Goal: Task Accomplishment & Management: Use online tool/utility

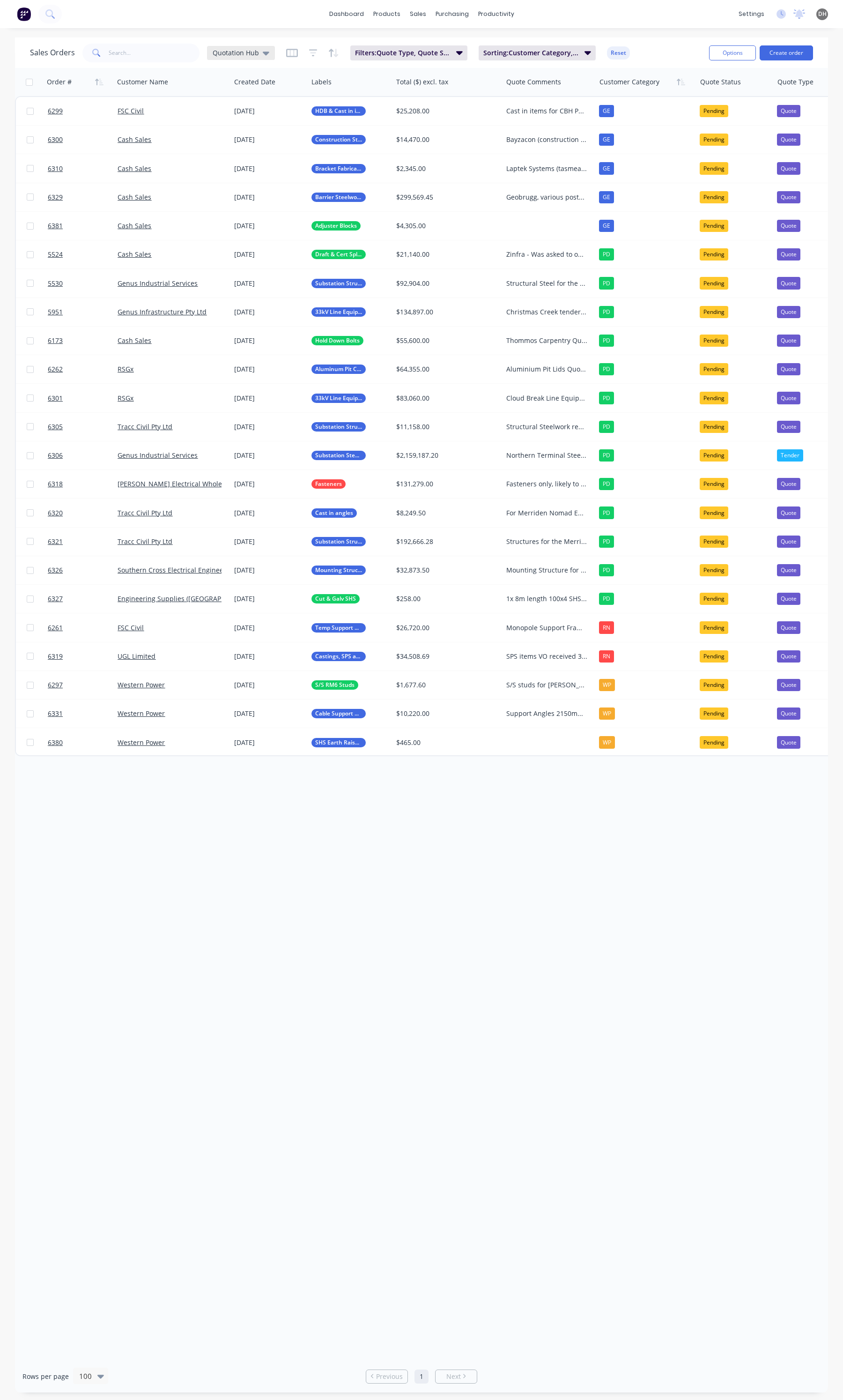
click at [256, 48] on span "Quotation Hub" at bounding box center [236, 53] width 46 height 10
click at [242, 166] on button "Open Sales Orders" at bounding box center [263, 170] width 107 height 11
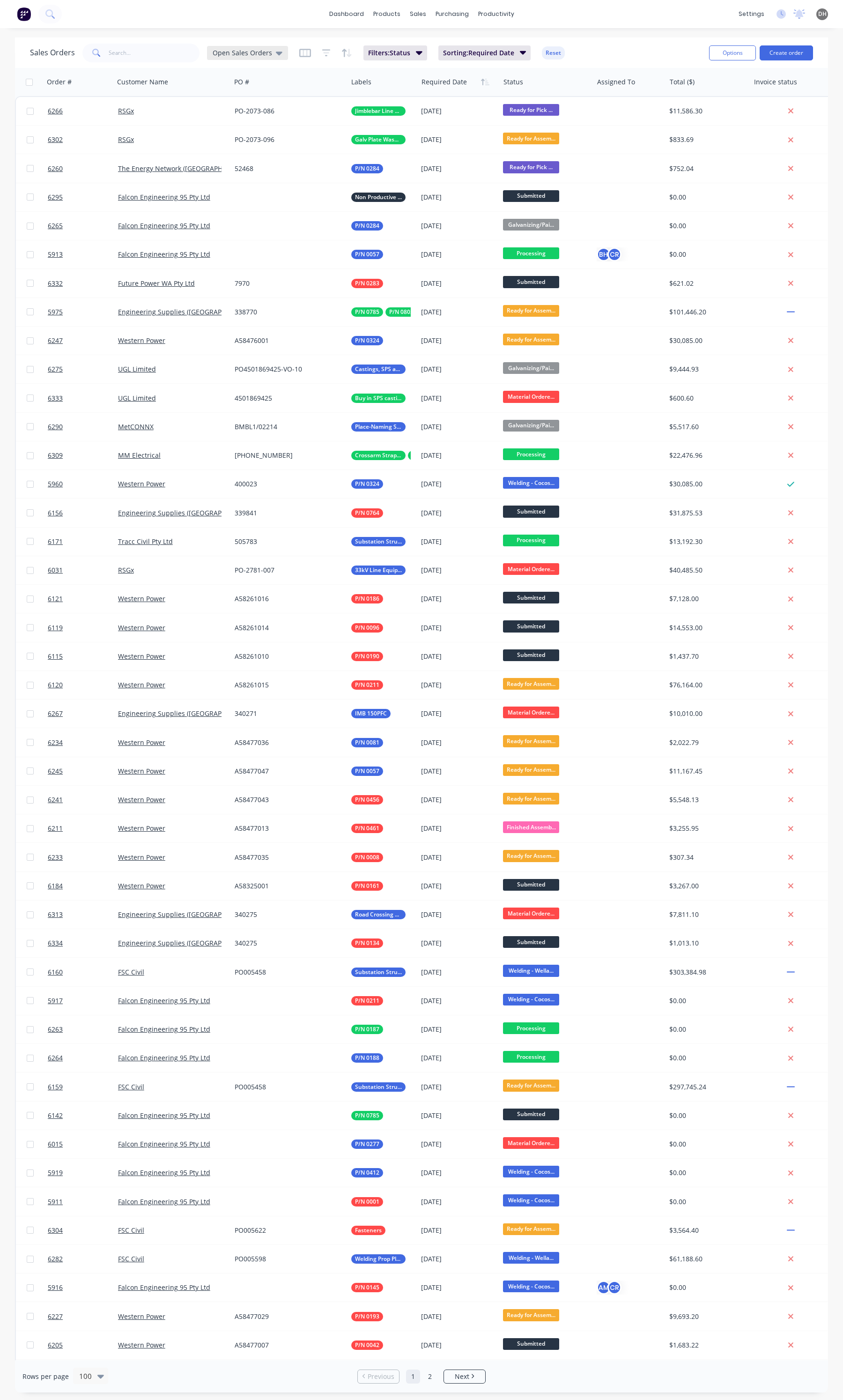
click at [253, 54] on span "Open Sales Orders" at bounding box center [242, 53] width 59 height 10
click at [327, 172] on button "edit" at bounding box center [327, 170] width 12 height 10
click at [375, 108] on label "Set as your default view" at bounding box center [412, 111] width 75 height 10
click at [364, 108] on input "Set as your default view" at bounding box center [365, 110] width 7 height 9
checkbox input "true"
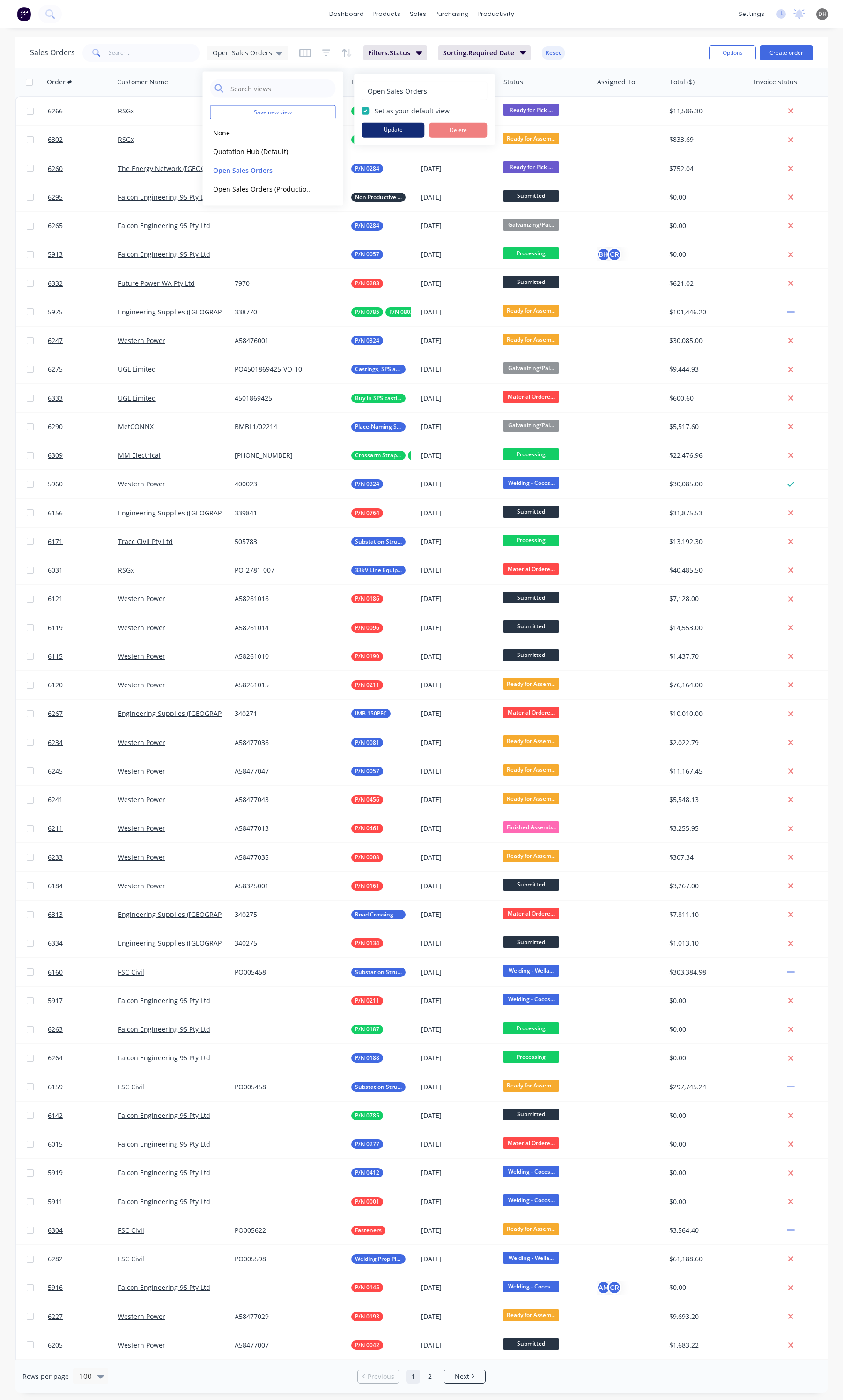
click at [373, 131] on button "Update" at bounding box center [393, 130] width 63 height 15
click at [118, 54] on input "text" at bounding box center [154, 53] width 91 height 19
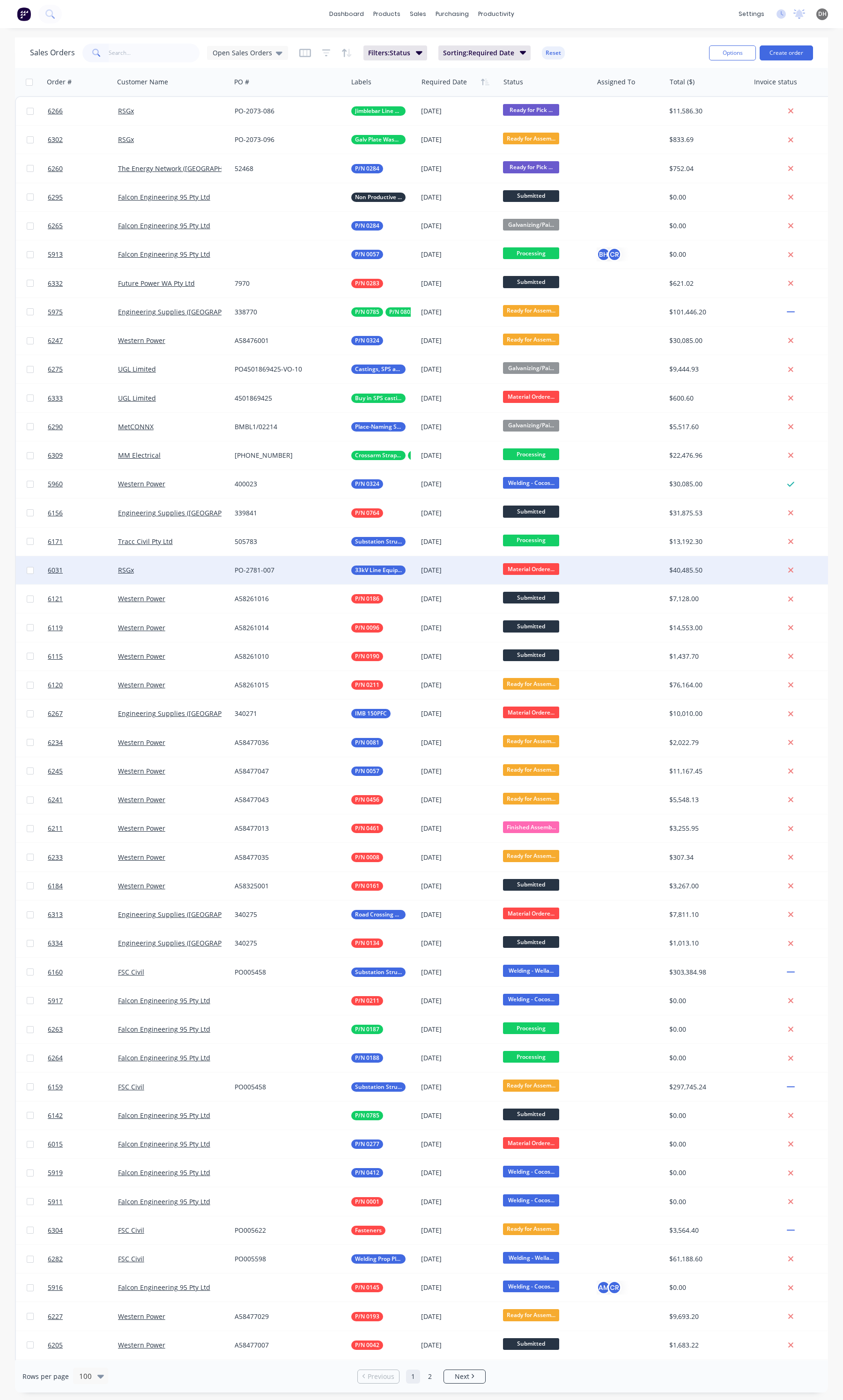
click at [182, 572] on div "RSGx" at bounding box center [169, 570] width 103 height 9
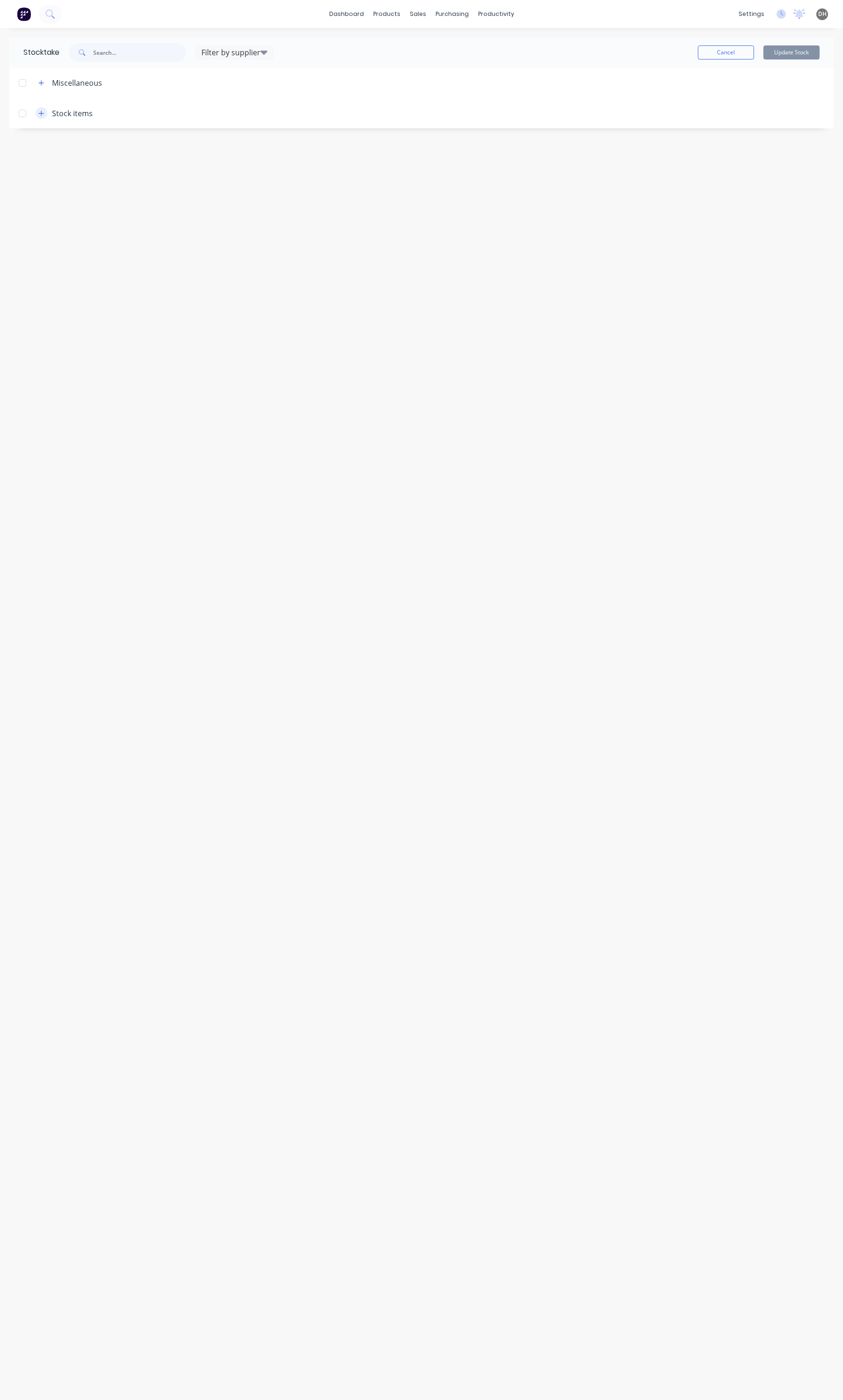
click at [41, 112] on icon "button" at bounding box center [41, 113] width 5 height 5
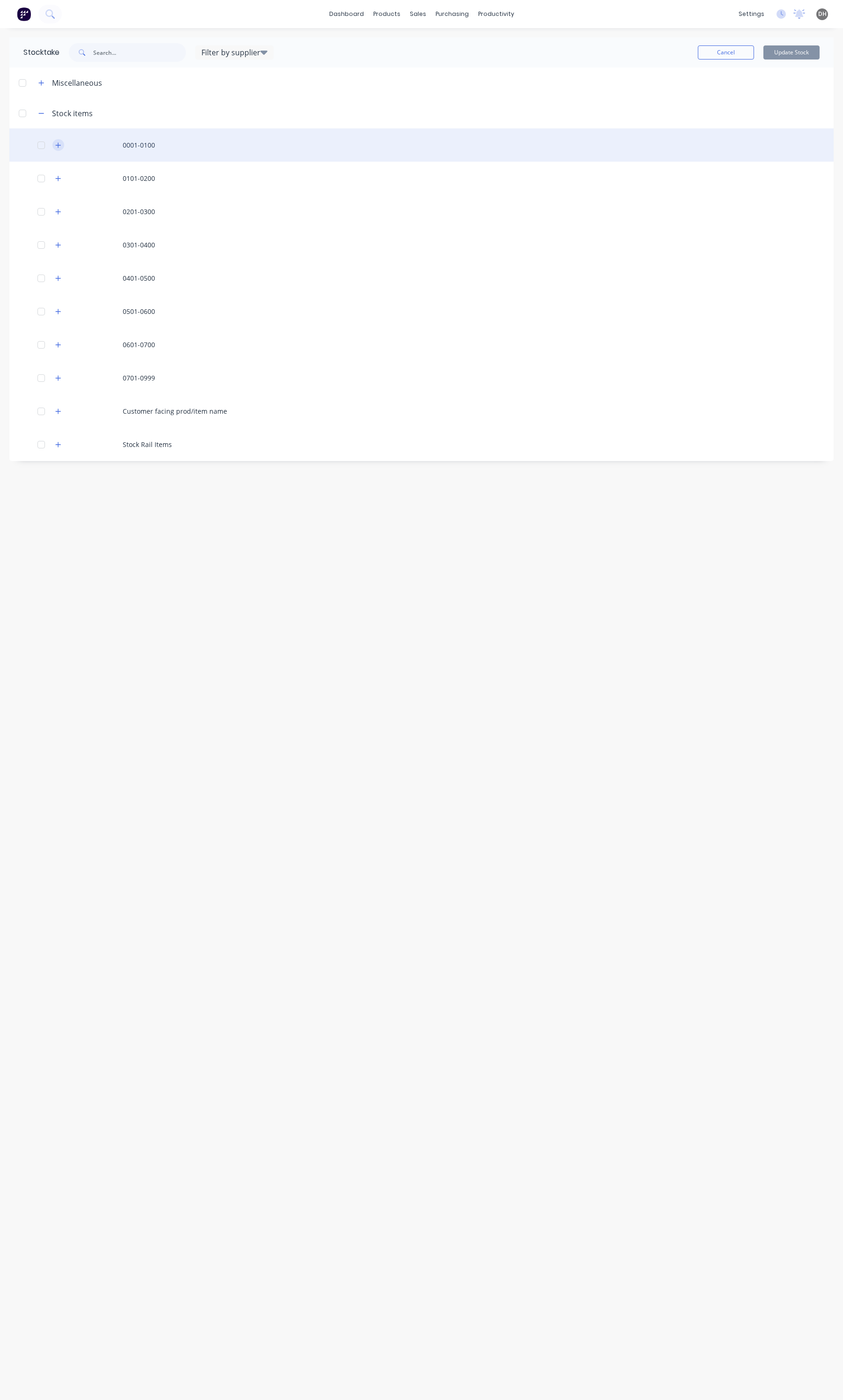
click at [60, 142] on icon "button" at bounding box center [58, 145] width 6 height 7
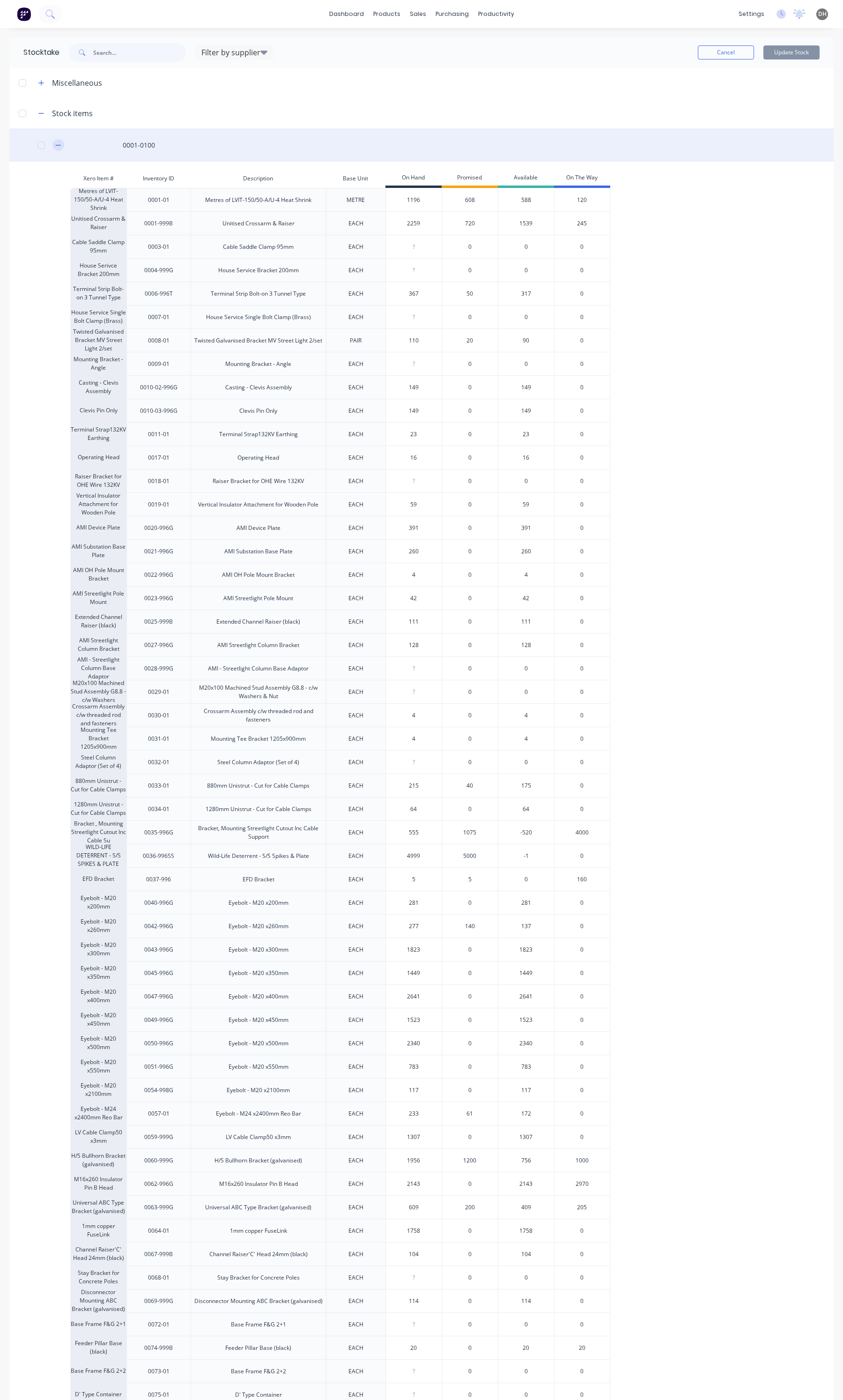
click at [60, 143] on icon "button" at bounding box center [58, 145] width 6 height 7
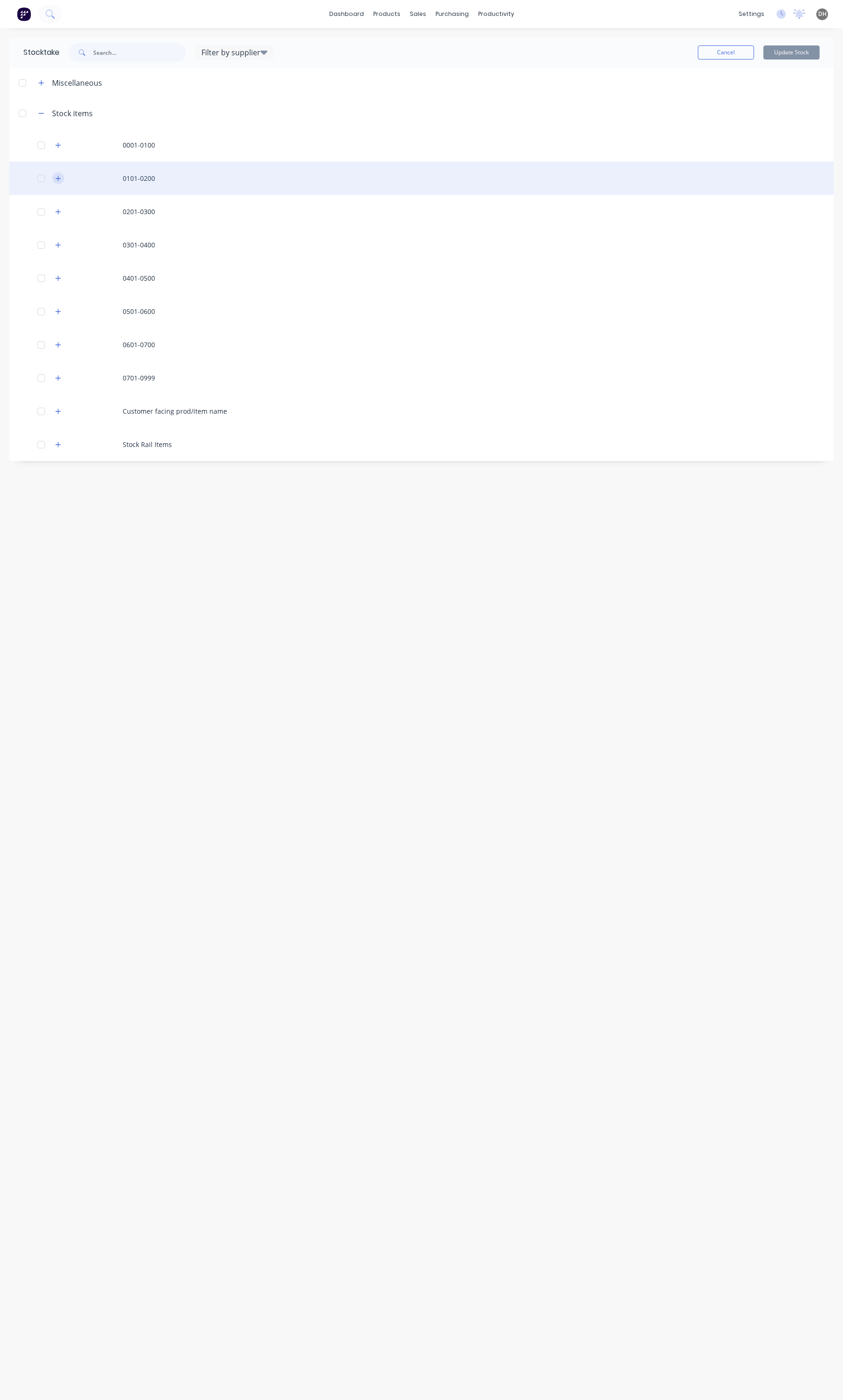
click at [59, 175] on icon "button" at bounding box center [58, 178] width 6 height 7
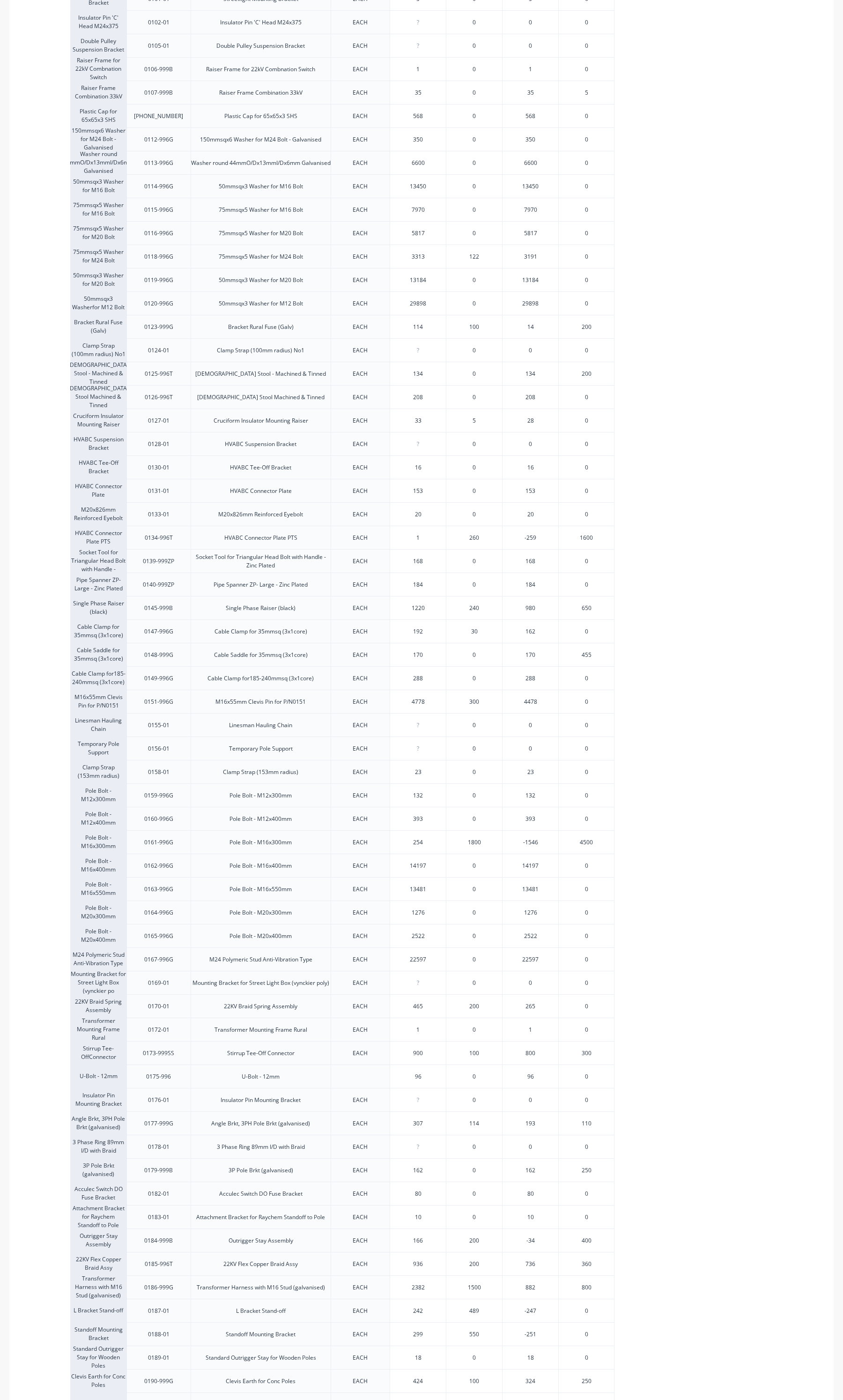
scroll to position [351, 0]
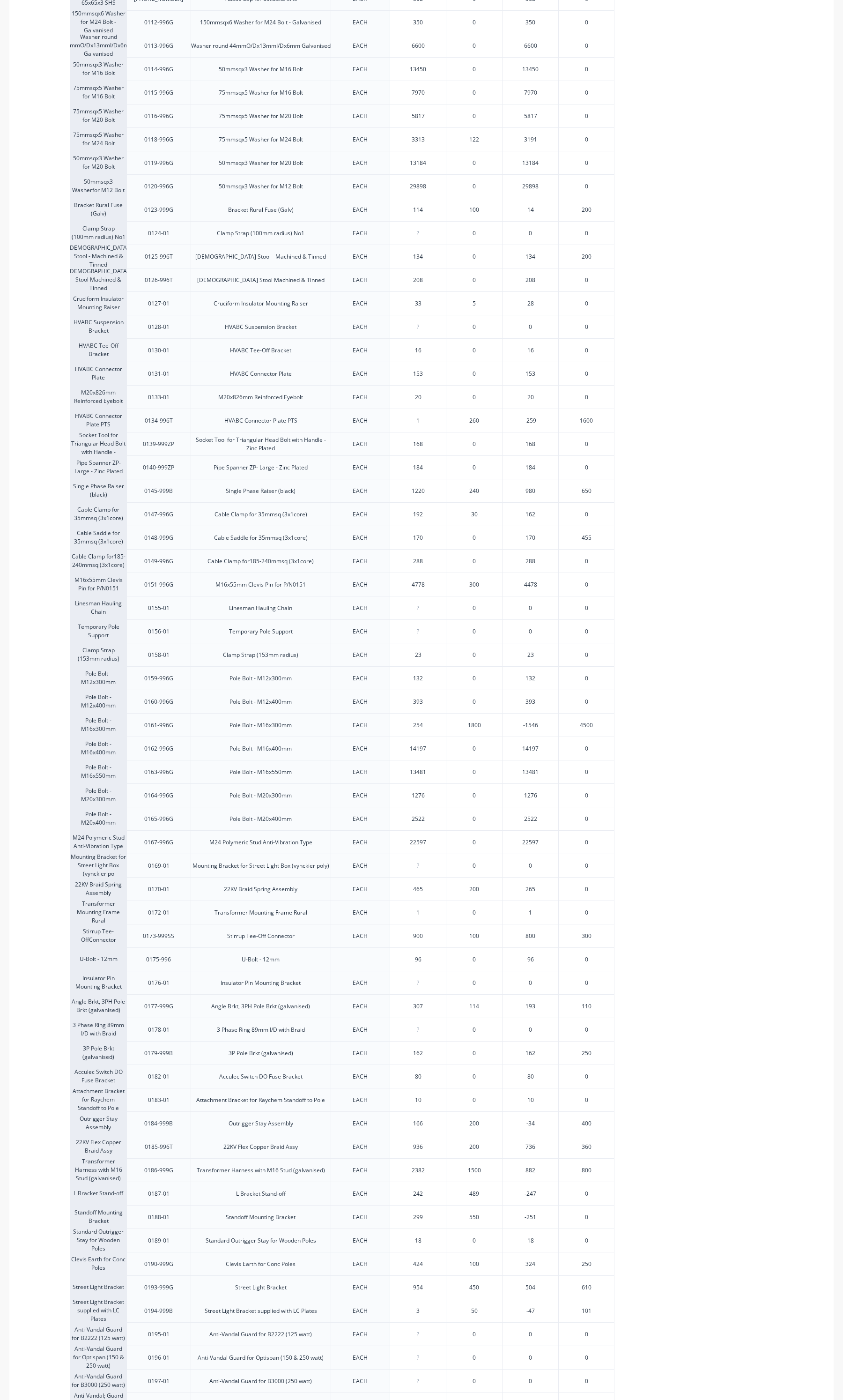
type input "936"
drag, startPoint x: 423, startPoint y: 1148, endPoint x: 406, endPoint y: 1153, distance: 17.7
click at [406, 1153] on div "936 936" at bounding box center [418, 1147] width 56 height 23
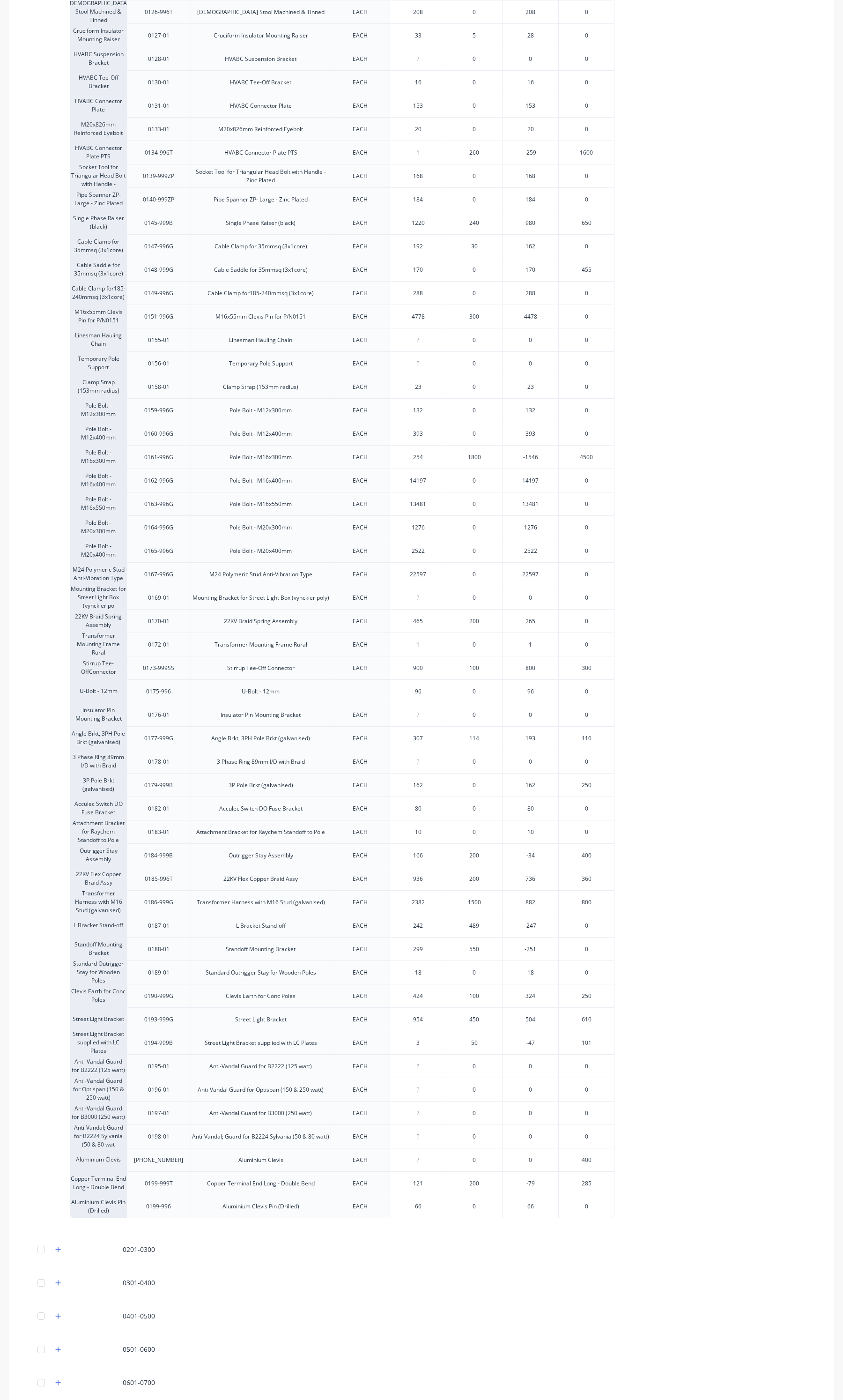
scroll to position [610, 0]
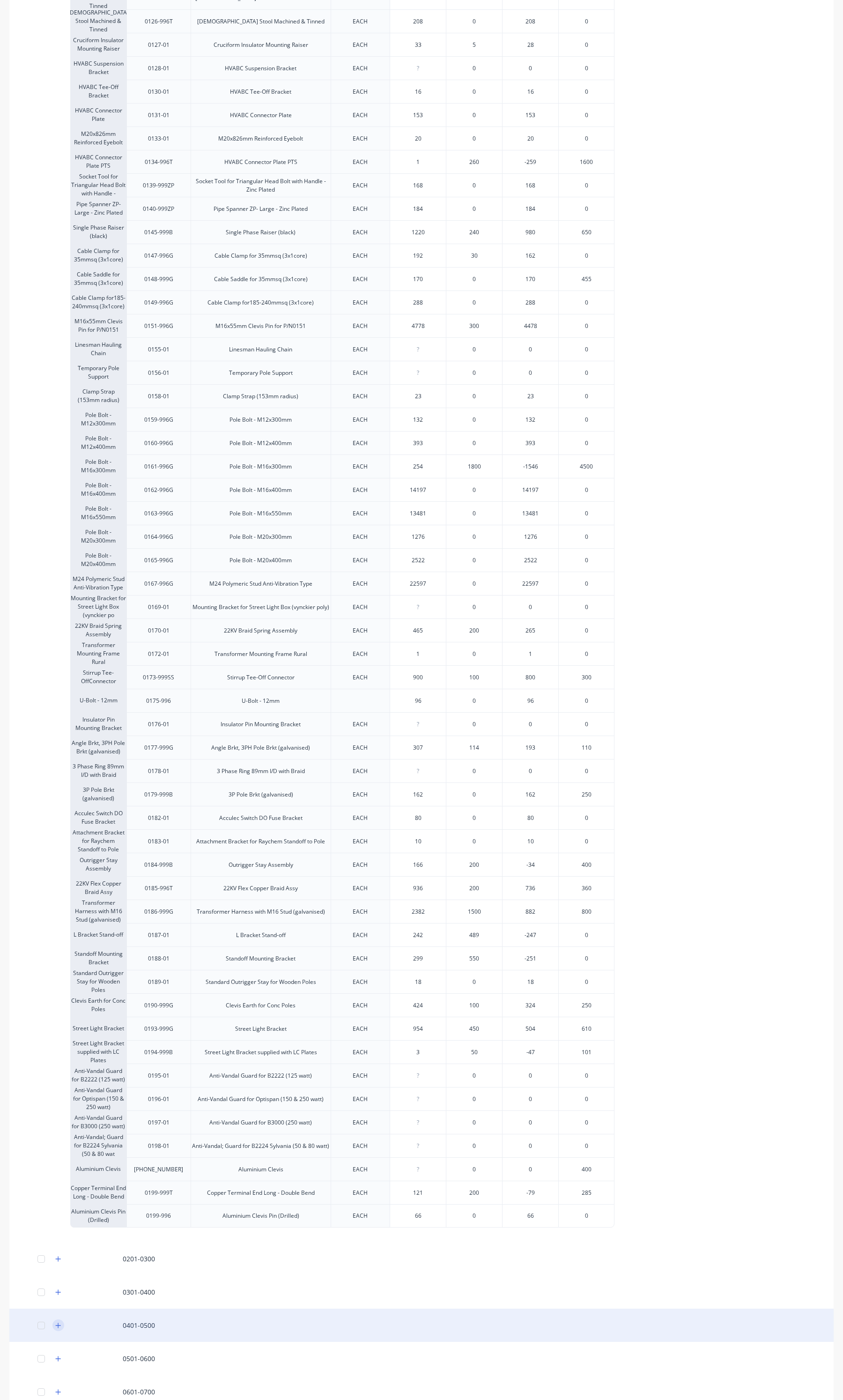
click at [54, 1325] on button "button" at bounding box center [58, 1325] width 12 height 12
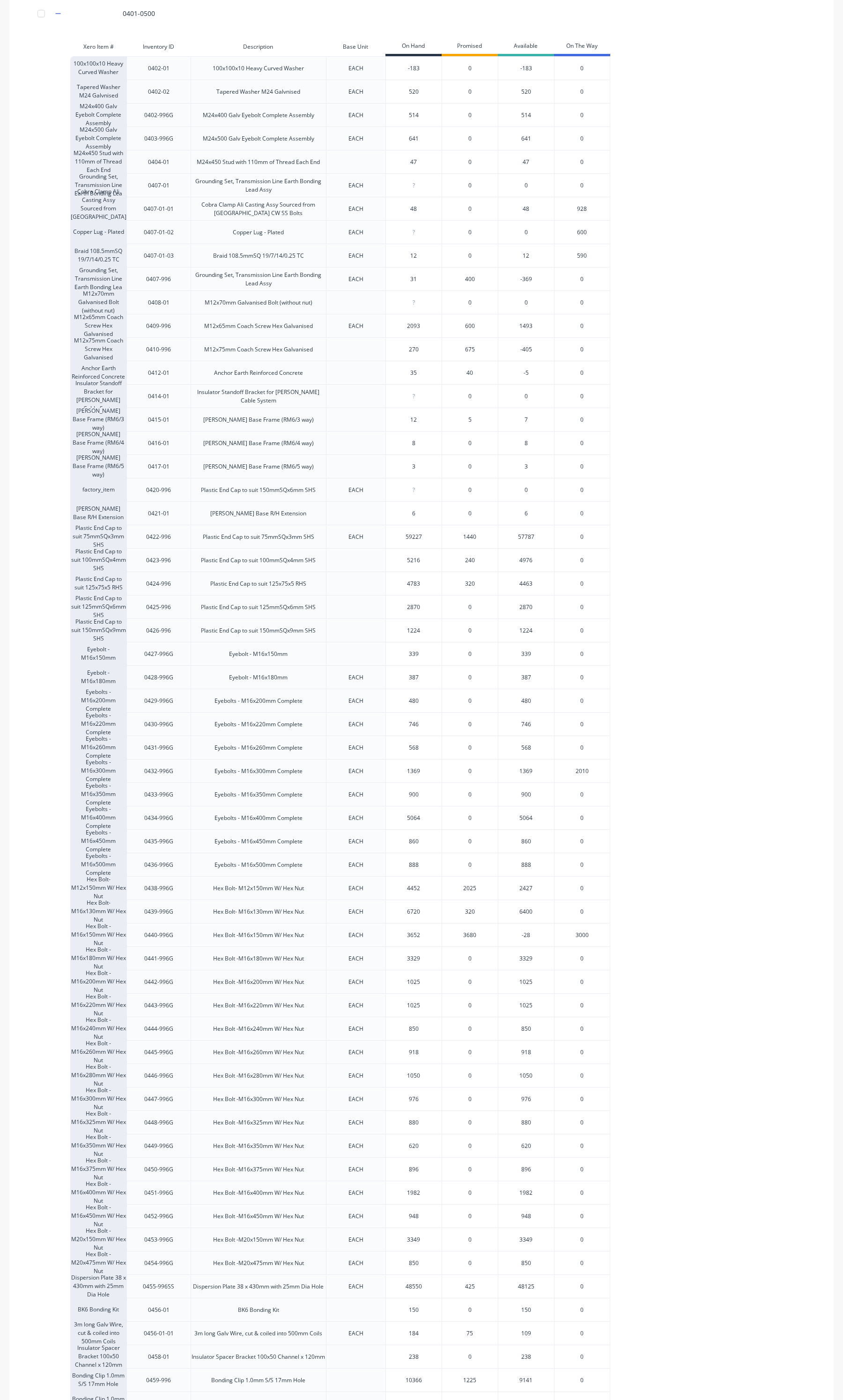
scroll to position [2074, 0]
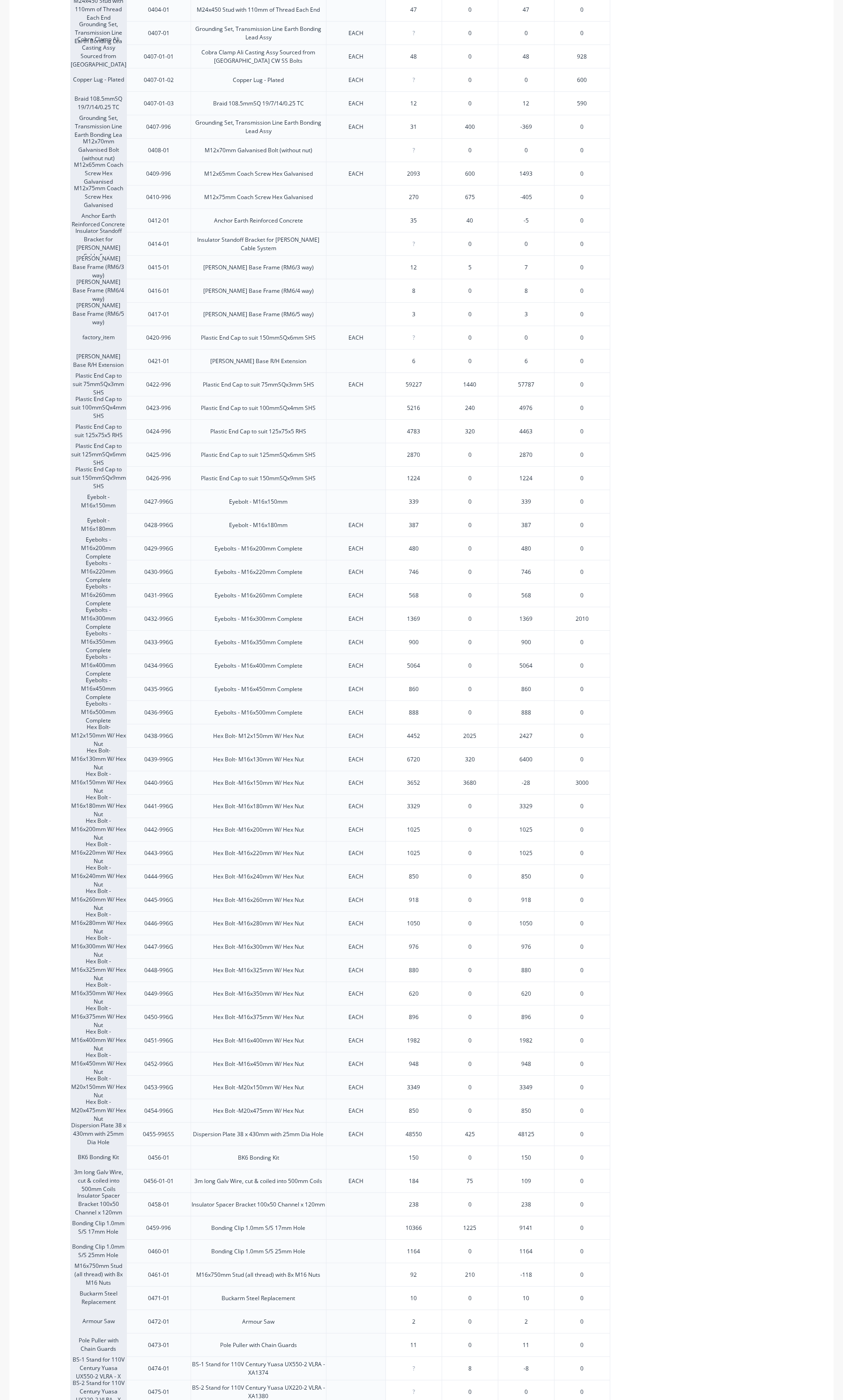
type input "92"
drag, startPoint x: 410, startPoint y: 1277, endPoint x: 475, endPoint y: 1275, distance: 65.0
click at [475, 1275] on div "M16x750mm Stud (all thread) with 8x M16 Nuts 0461-01 M16x750mm Stud (all thread…" at bounding box center [340, 1274] width 540 height 23
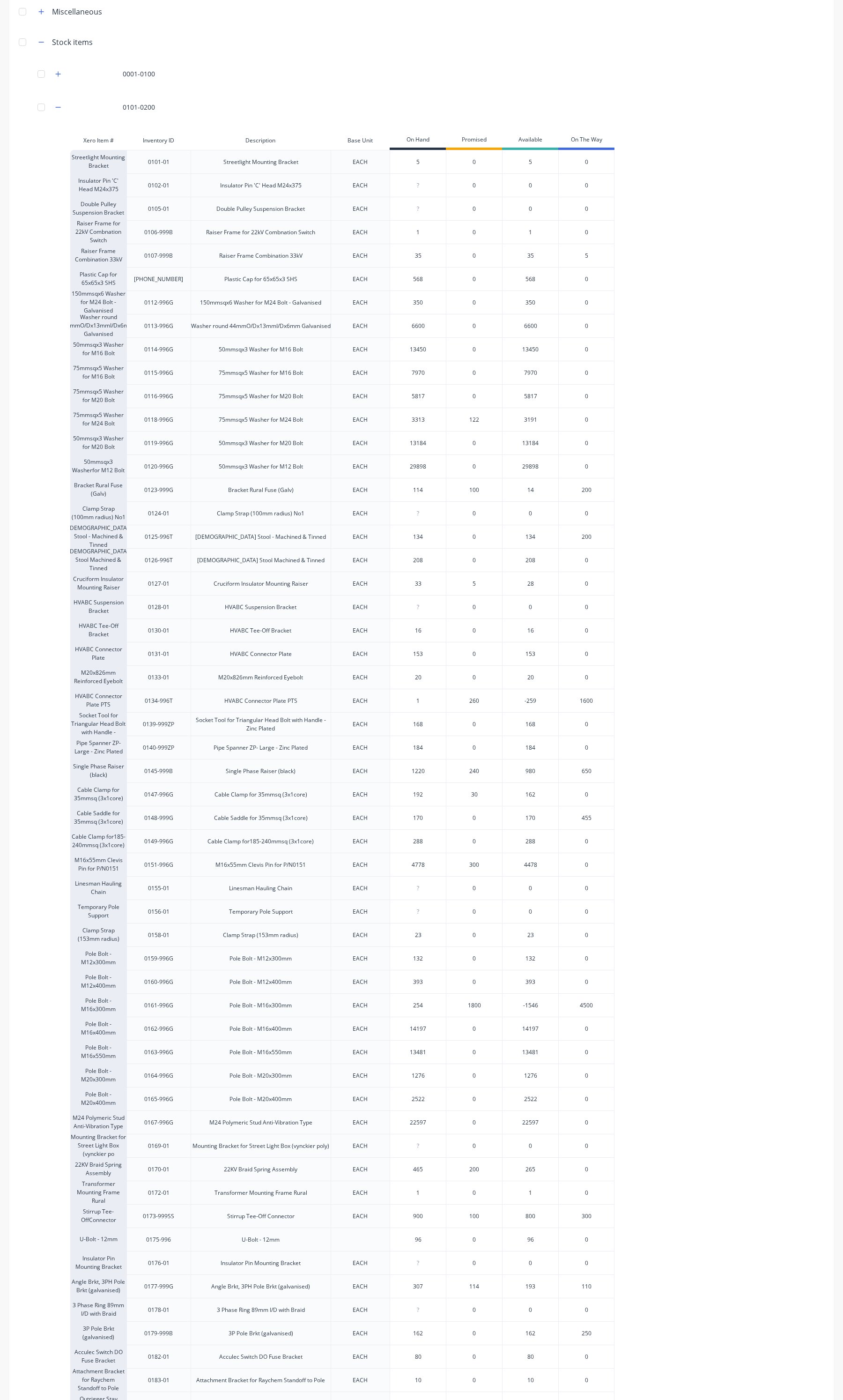
scroll to position [0, 0]
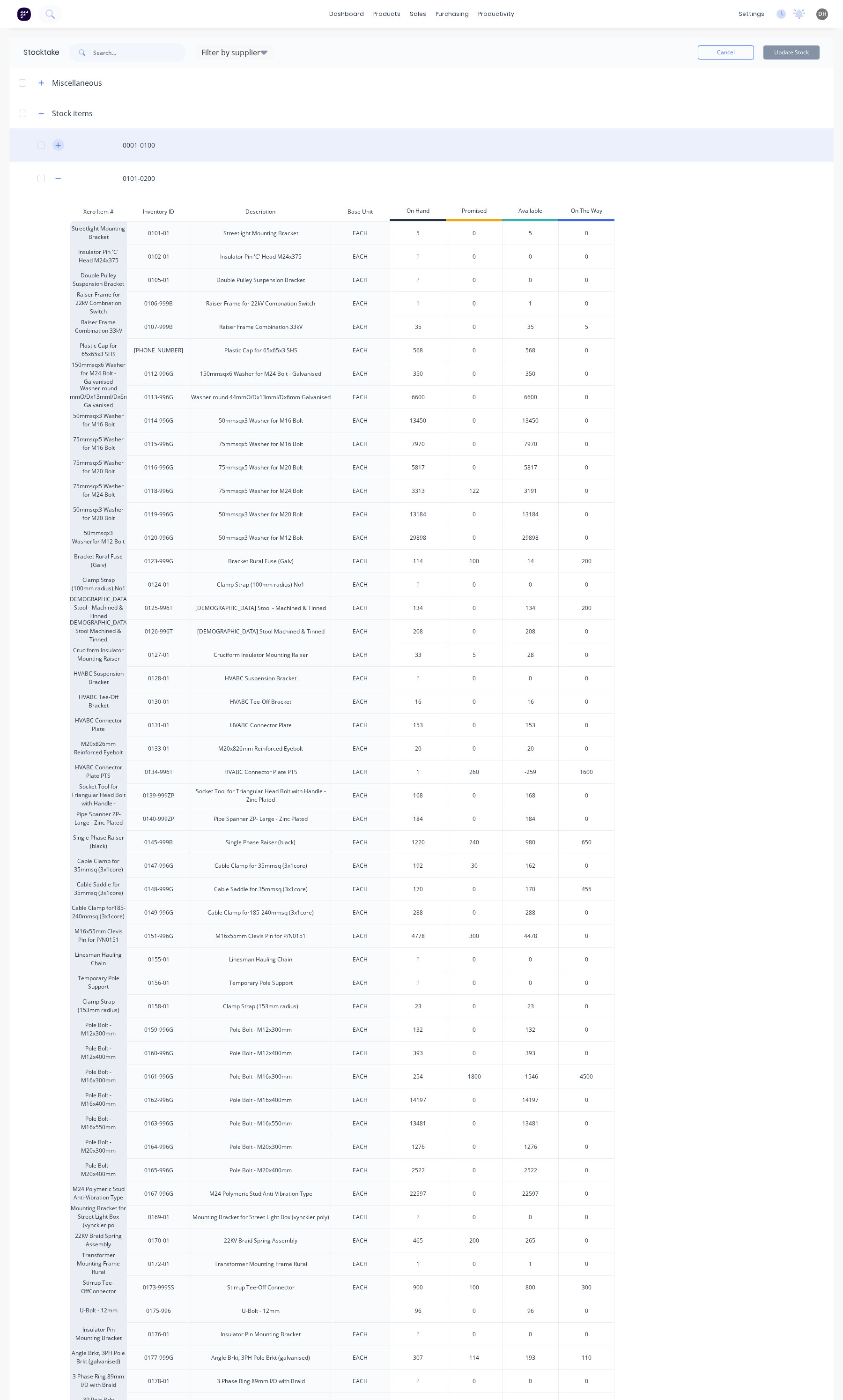
click at [61, 143] on icon "button" at bounding box center [58, 145] width 6 height 7
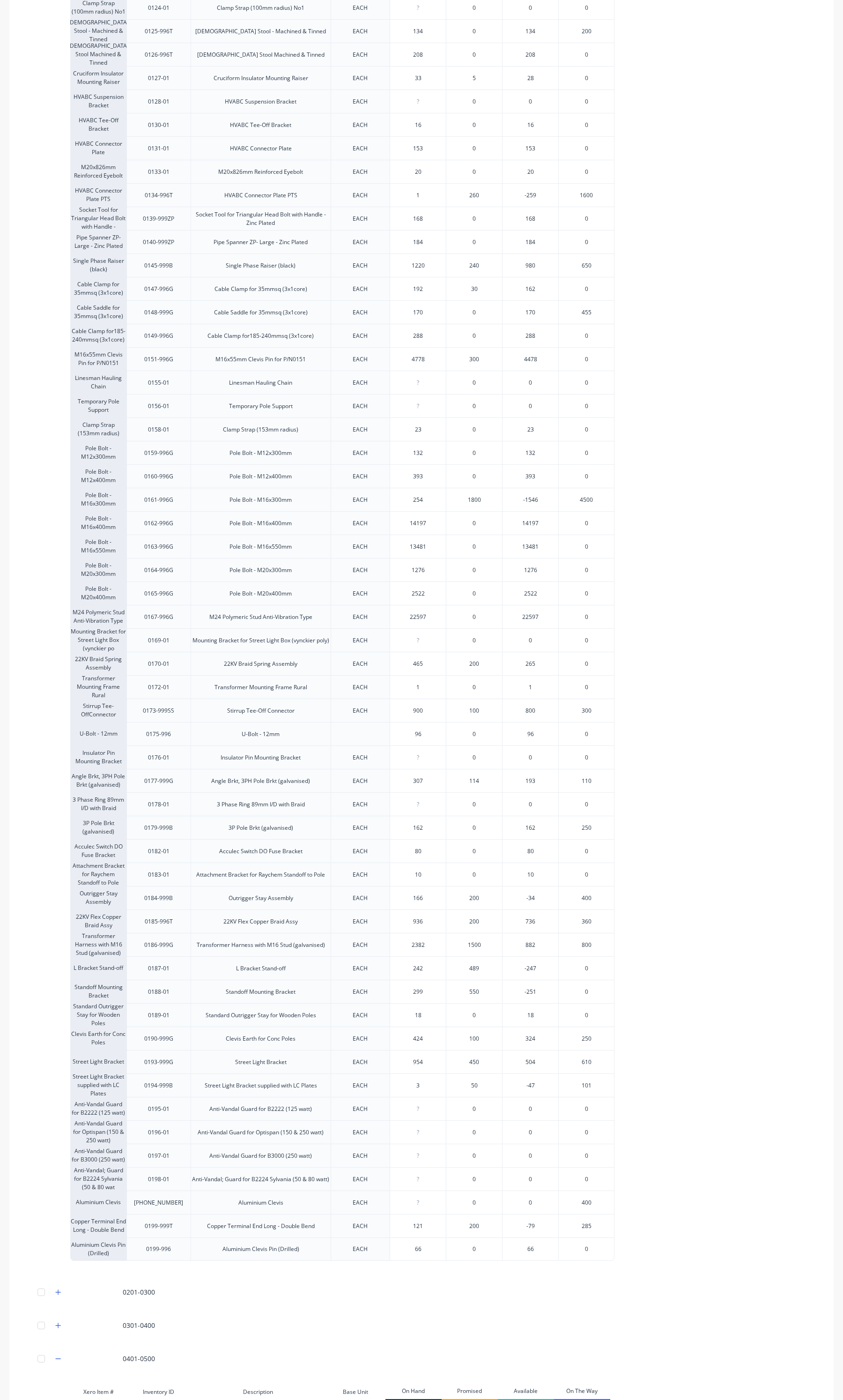
scroll to position [3280, 0]
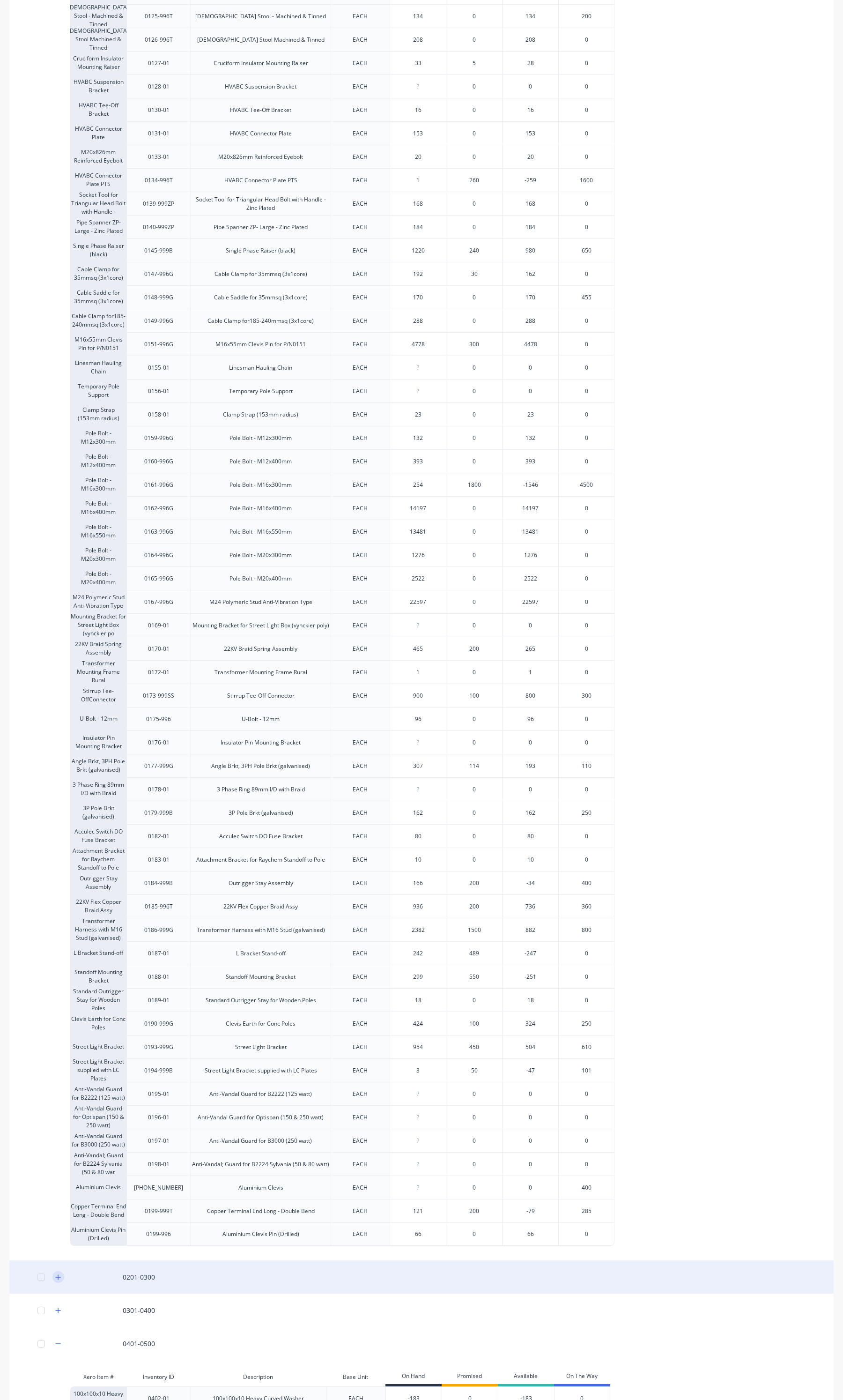
click at [59, 1274] on icon "button" at bounding box center [58, 1277] width 6 height 7
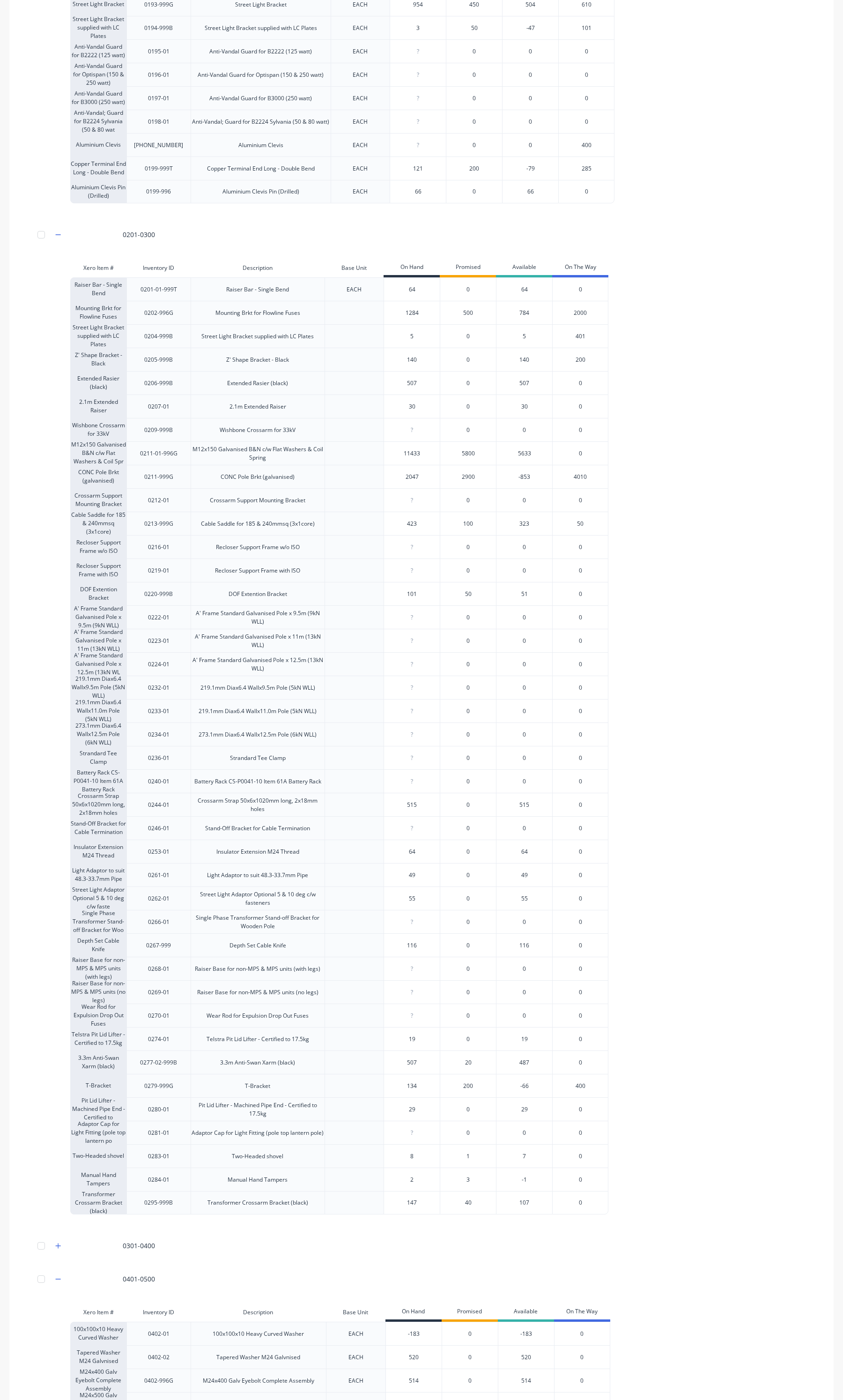
scroll to position [4334, 0]
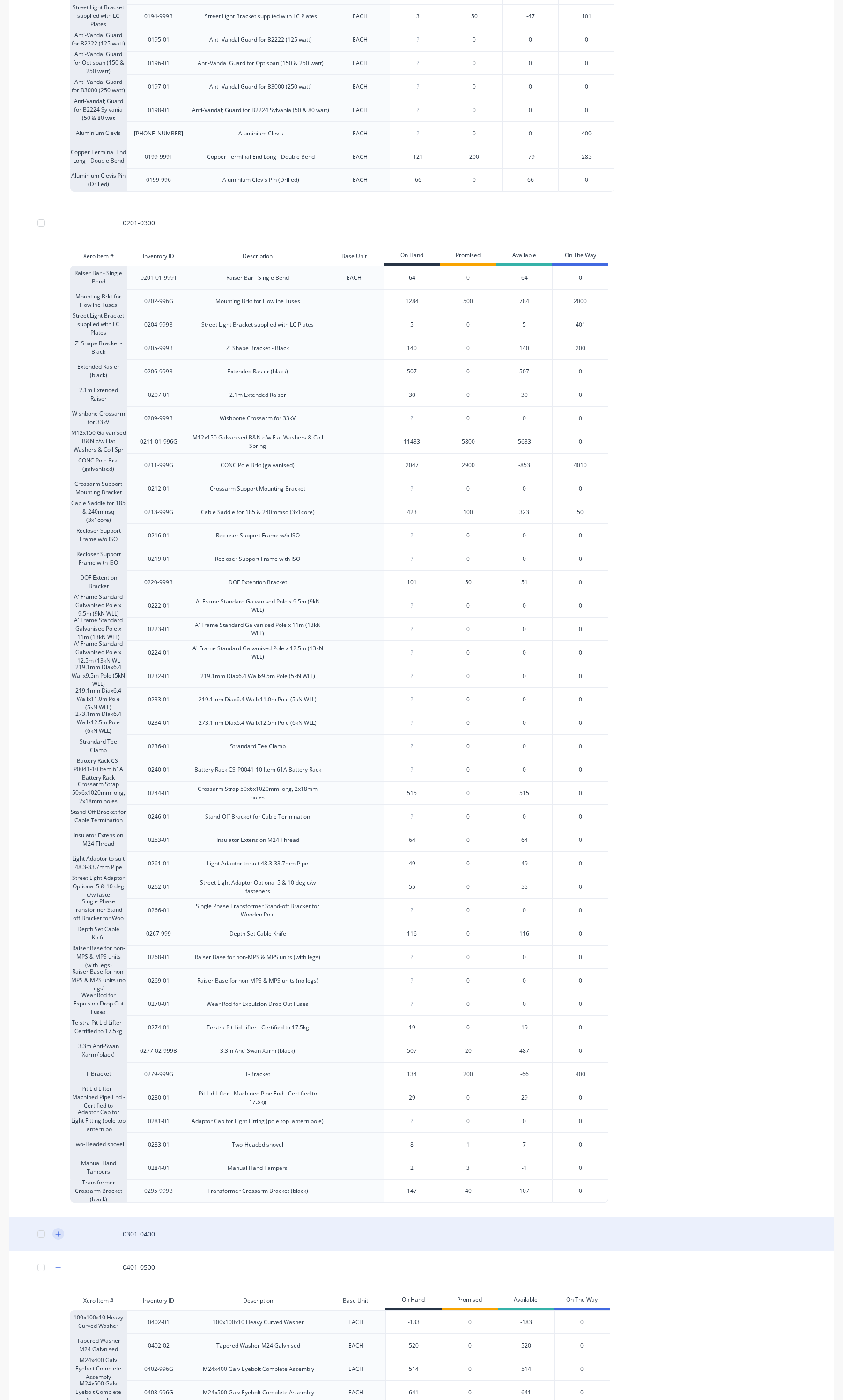
click at [62, 1236] on button "button" at bounding box center [58, 1234] width 12 height 12
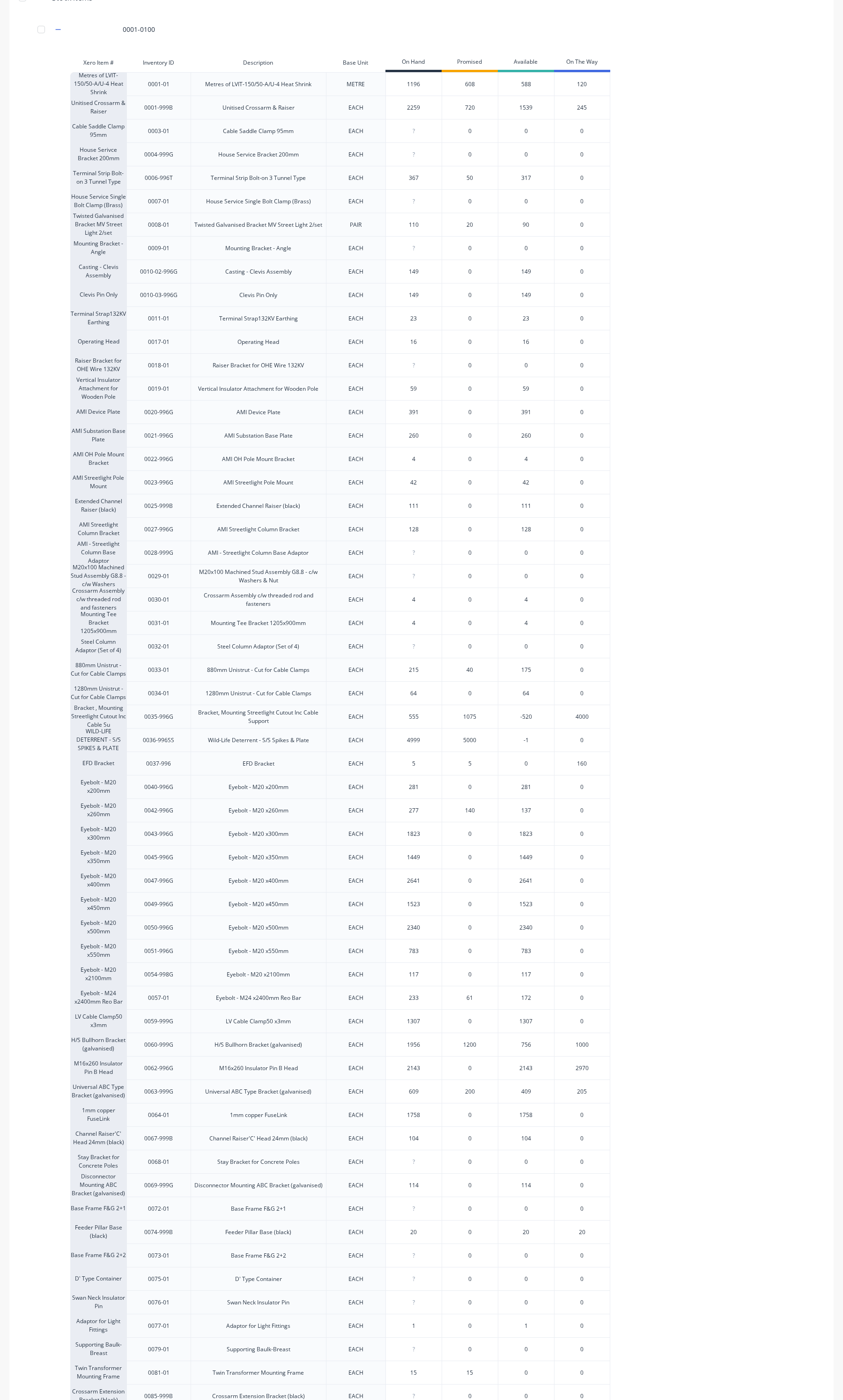
scroll to position [0, 0]
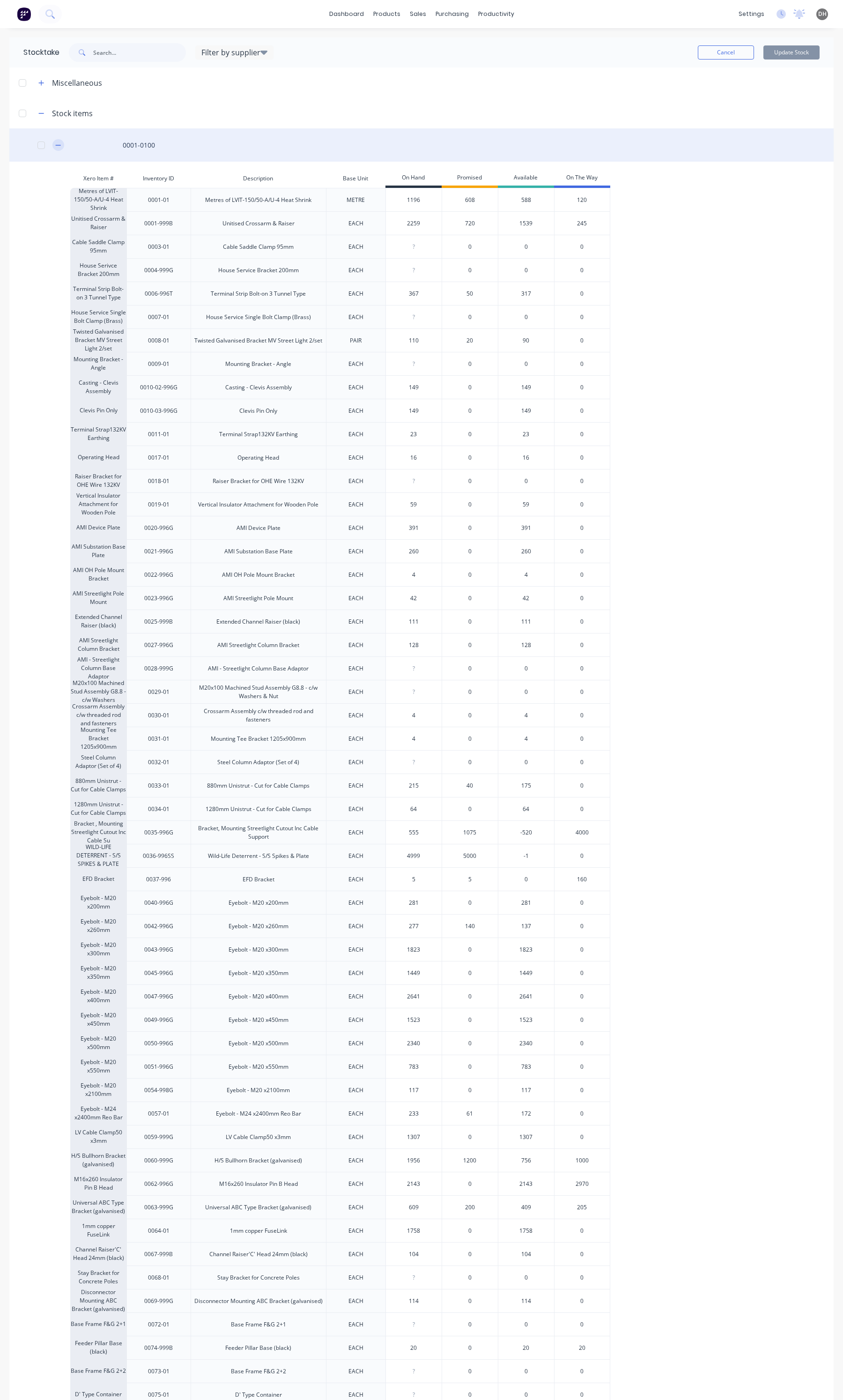
click at [59, 144] on icon "button" at bounding box center [58, 145] width 6 height 7
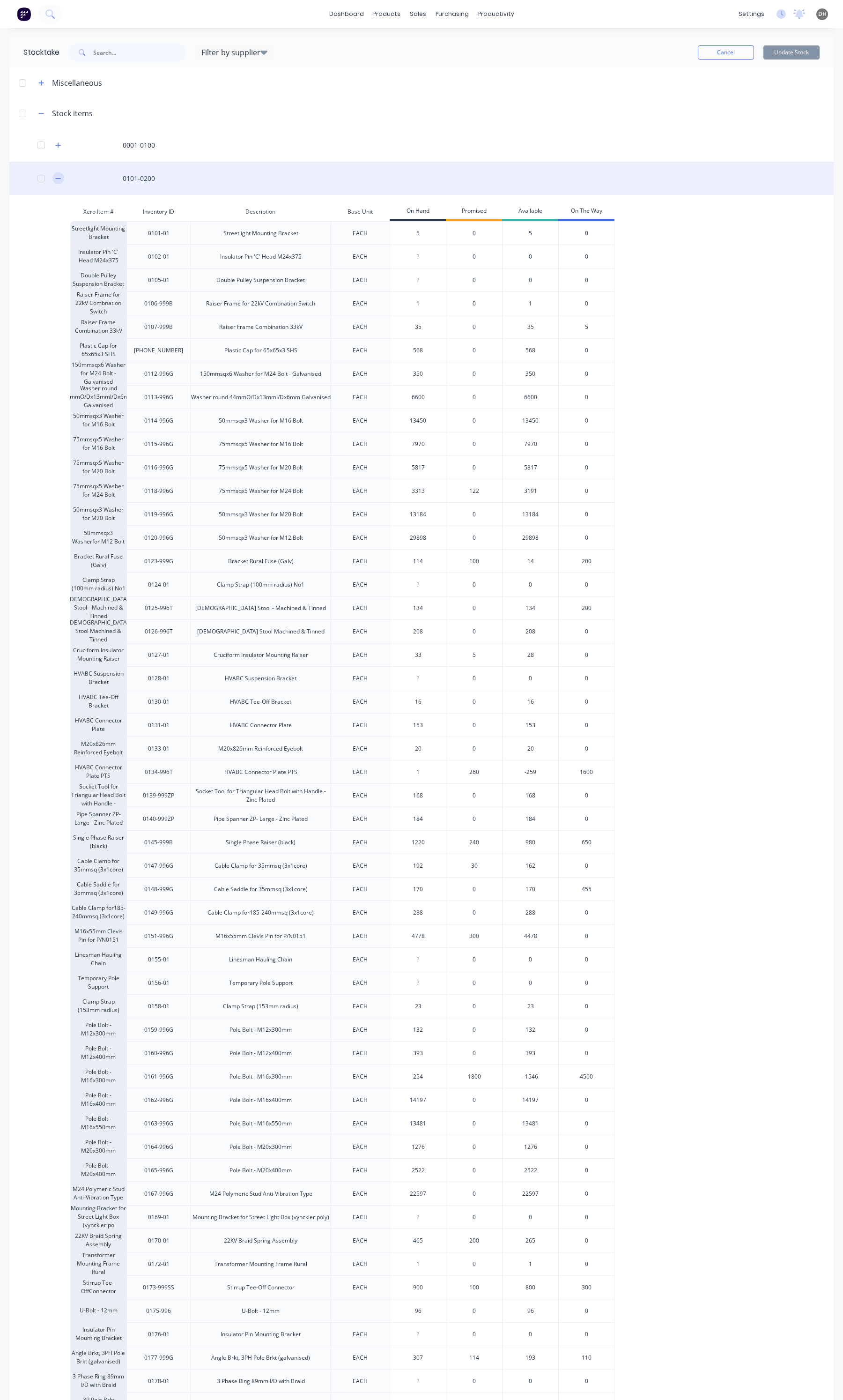
click at [55, 172] on button "button" at bounding box center [58, 178] width 12 height 12
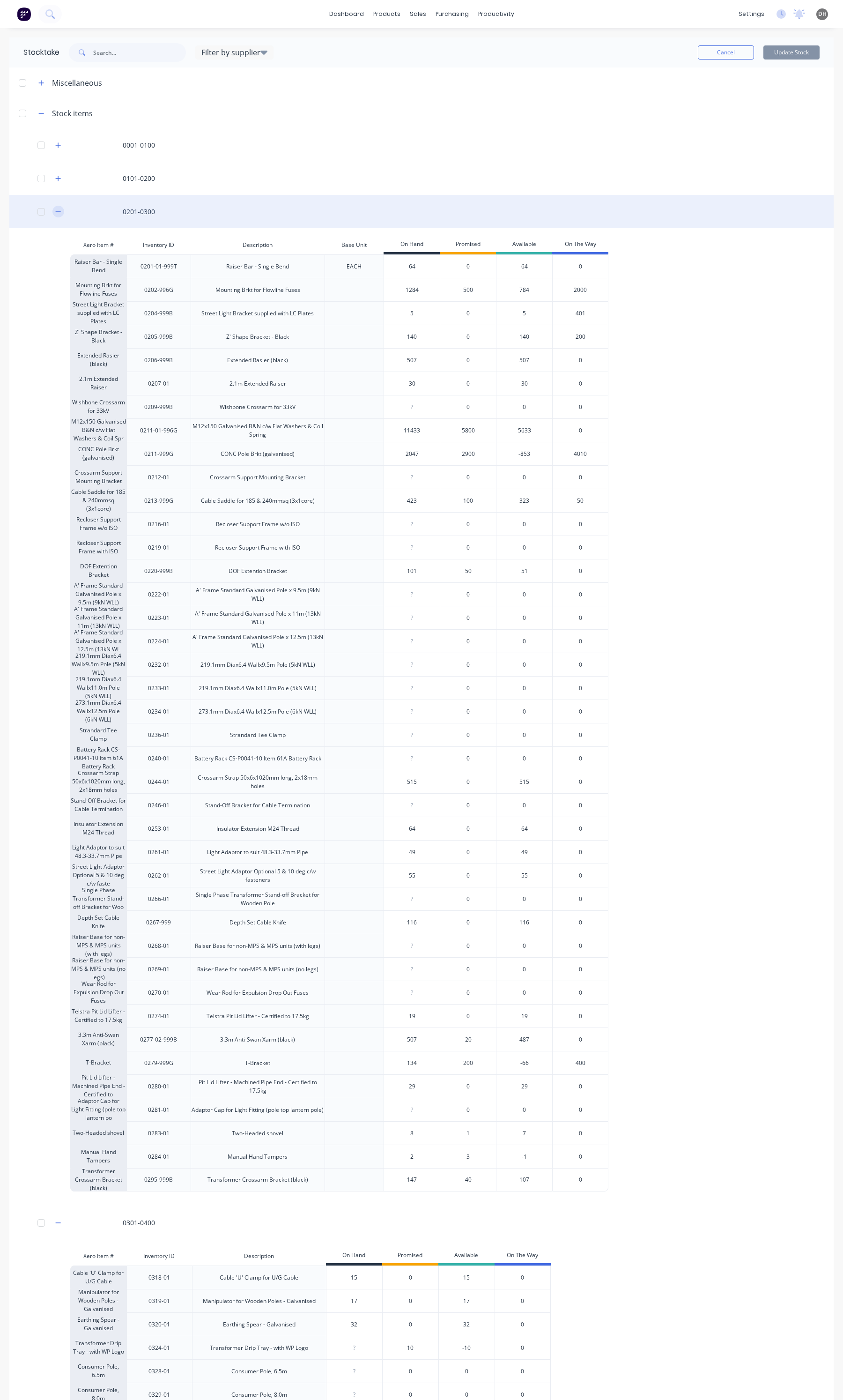
click at [59, 208] on icon "button" at bounding box center [58, 212] width 6 height 7
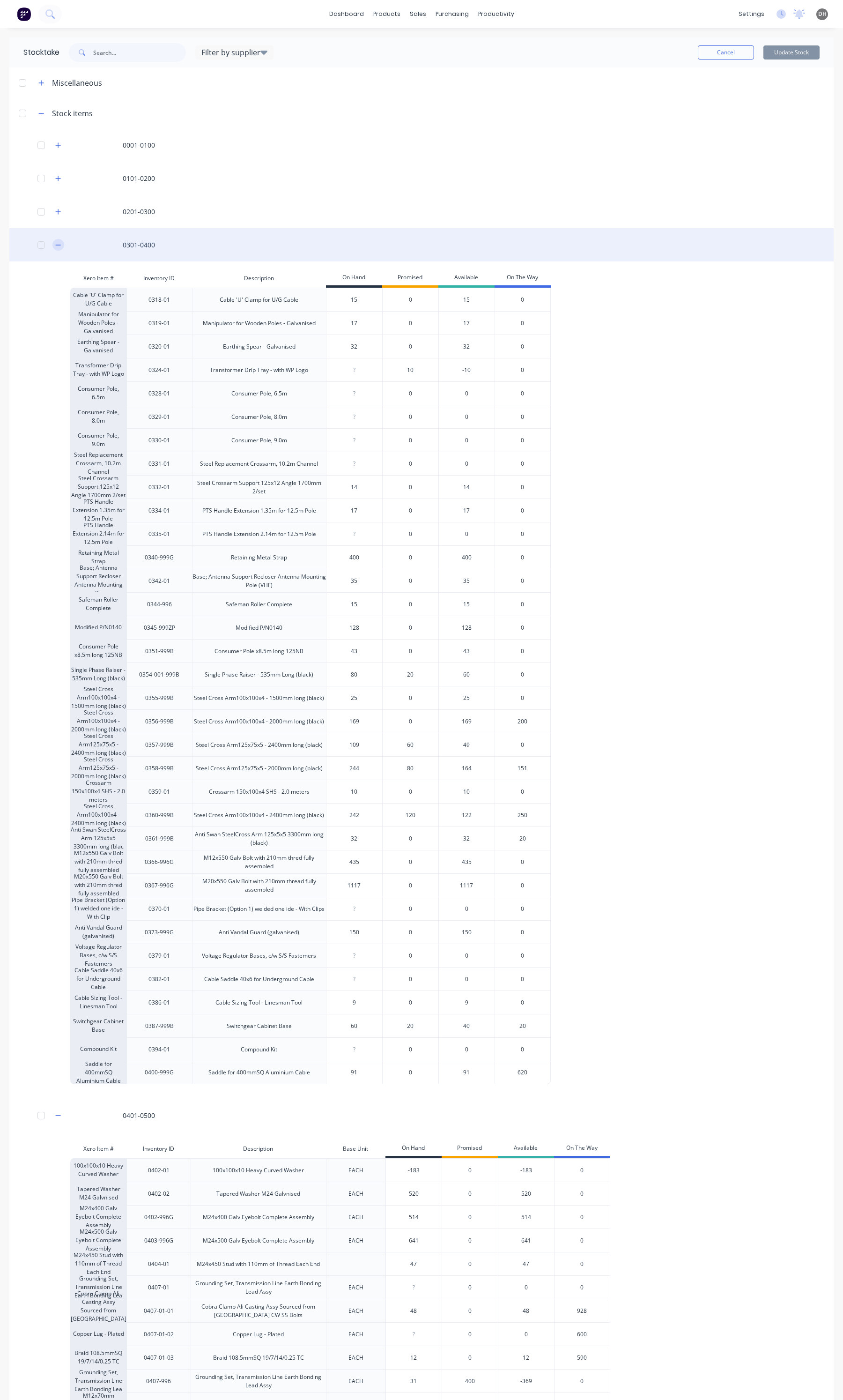
click at [61, 246] on button "button" at bounding box center [58, 245] width 12 height 12
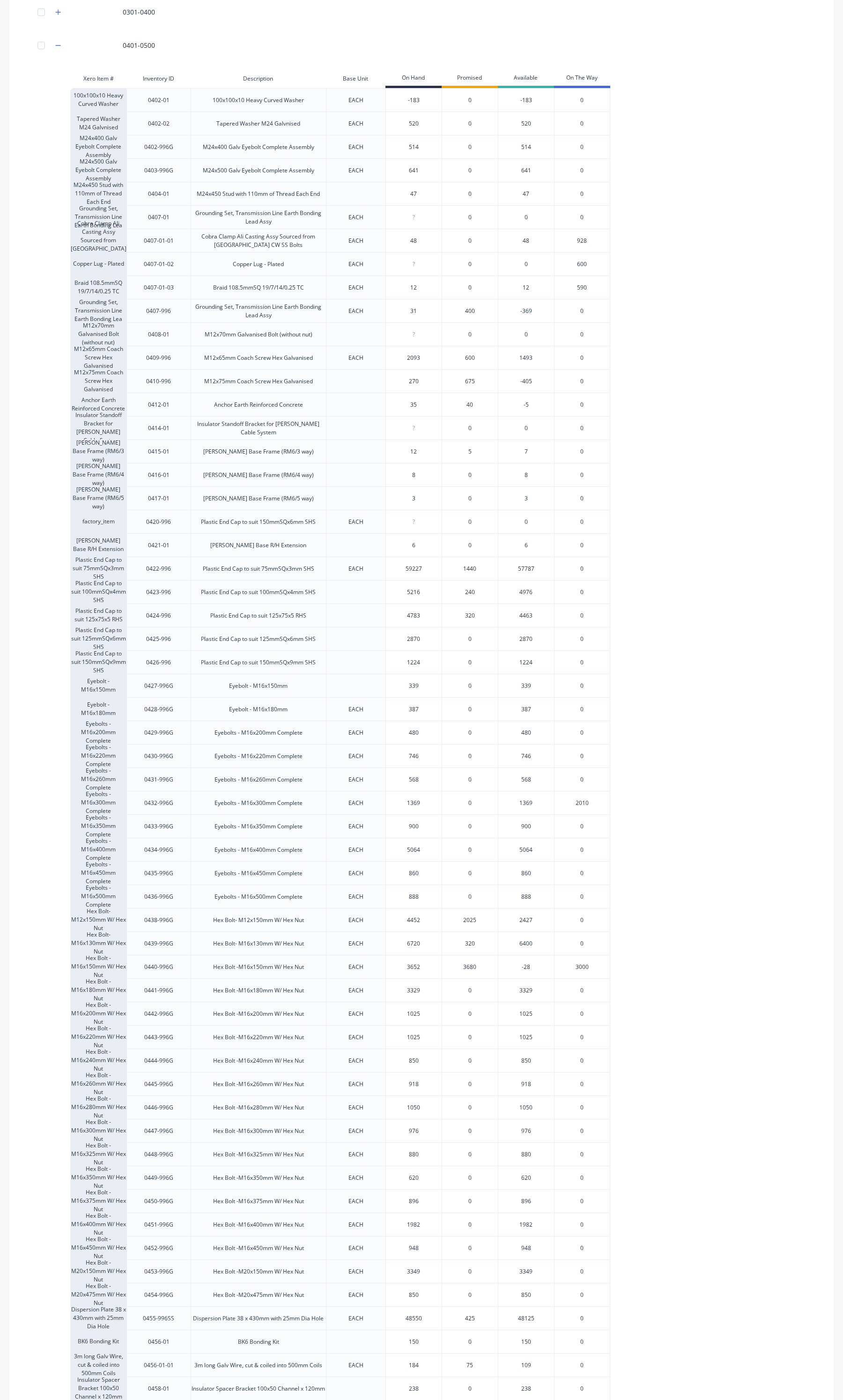
scroll to position [234, 0]
